Goal: Navigation & Orientation: Find specific page/section

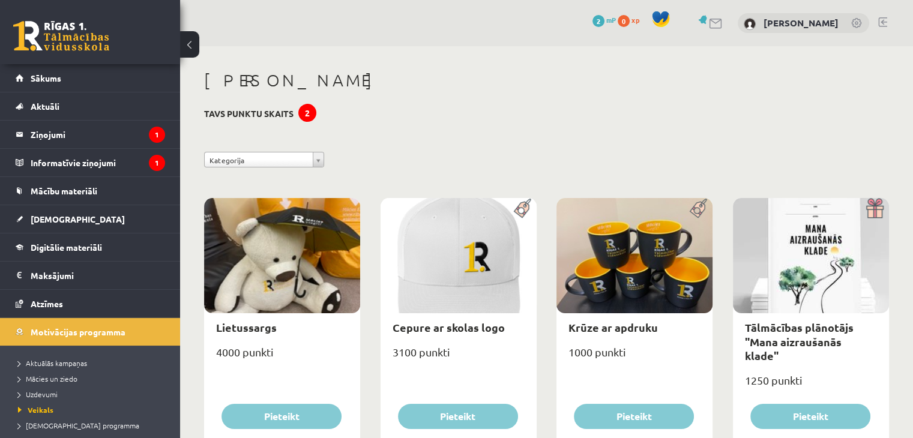
drag, startPoint x: 250, startPoint y: 121, endPoint x: 263, endPoint y: 113, distance: 15.3
click at [263, 113] on h3 "Tavs punktu skaits 2" at bounding box center [248, 114] width 89 height 10
drag, startPoint x: 264, startPoint y: 113, endPoint x: 164, endPoint y: 107, distance: 99.8
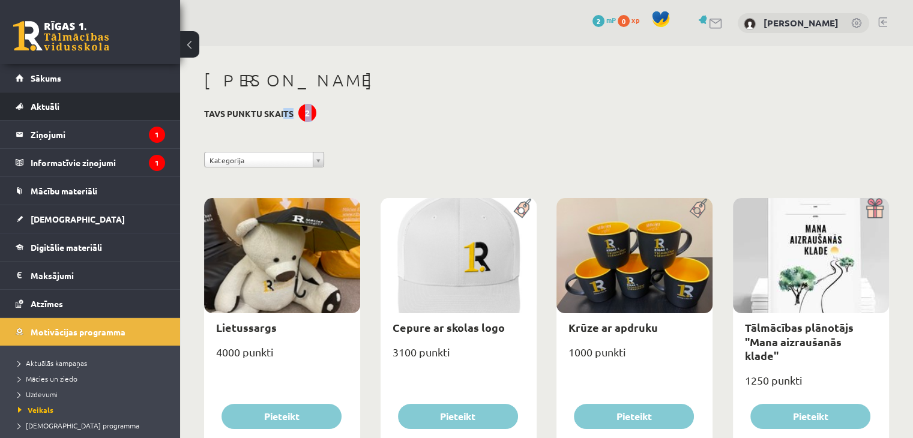
click at [238, 116] on h3 "Tavs punktu skaits 2" at bounding box center [248, 114] width 89 height 10
click at [124, 103] on link "Aktuāli" at bounding box center [90, 106] width 149 height 28
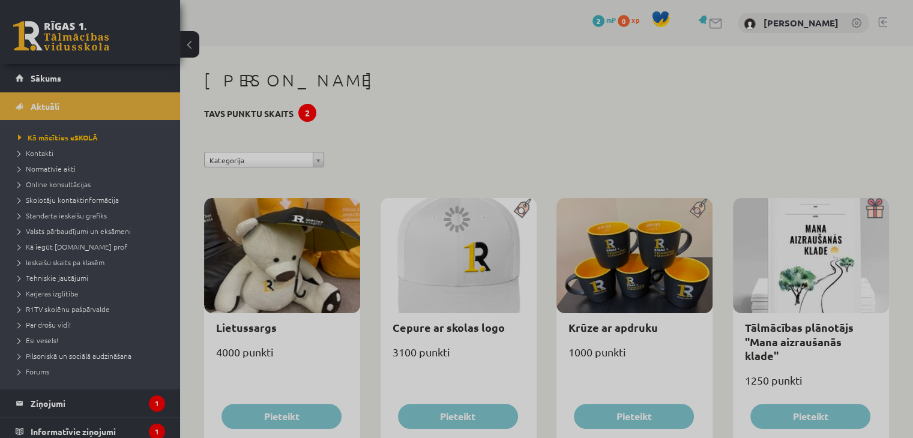
click at [115, 80] on div at bounding box center [456, 219] width 913 height 438
drag, startPoint x: 73, startPoint y: 191, endPoint x: 68, endPoint y: 185, distance: 7.7
click at [71, 189] on div at bounding box center [456, 219] width 913 height 438
click at [68, 185] on div at bounding box center [456, 219] width 913 height 438
click at [63, 182] on div at bounding box center [456, 219] width 913 height 438
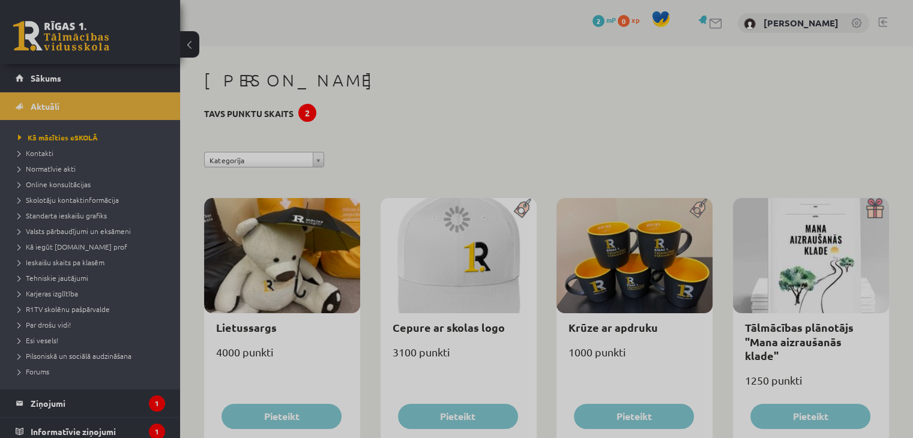
click at [63, 182] on div at bounding box center [456, 219] width 913 height 438
drag, startPoint x: 63, startPoint y: 182, endPoint x: 244, endPoint y: 145, distance: 185.0
click at [142, 164] on div at bounding box center [456, 219] width 913 height 438
